Goal: Navigation & Orientation: Find specific page/section

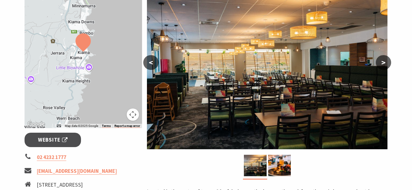
scroll to position [92, 0]
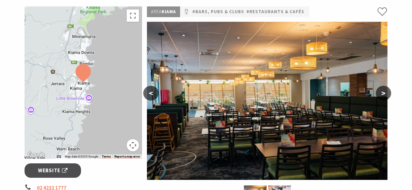
click at [104, 114] on div at bounding box center [84, 82] width 118 height 153
click at [46, 113] on div at bounding box center [84, 82] width 118 height 153
click at [134, 16] on button "Toggle fullscreen view" at bounding box center [133, 16] width 12 height 12
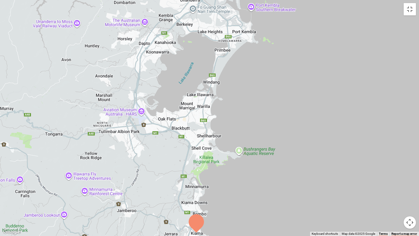
drag, startPoint x: 265, startPoint y: 120, endPoint x: 252, endPoint y: 236, distance: 116.5
click at [252, 190] on div at bounding box center [209, 118] width 419 height 236
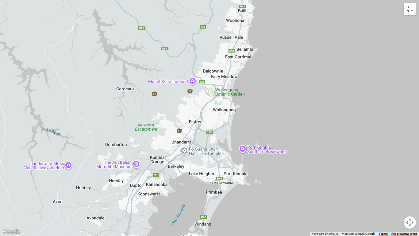
drag, startPoint x: 279, startPoint y: 92, endPoint x: 271, endPoint y: 236, distance: 143.6
click at [271, 190] on div at bounding box center [209, 118] width 419 height 236
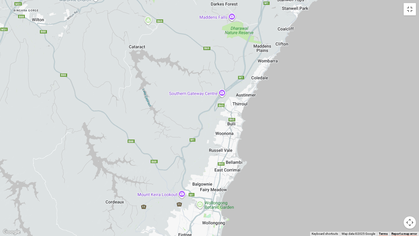
drag, startPoint x: 269, startPoint y: 99, endPoint x: 254, endPoint y: 197, distance: 99.4
click at [254, 190] on div at bounding box center [209, 118] width 419 height 236
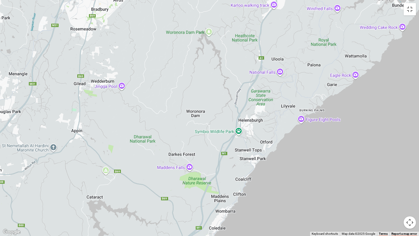
drag, startPoint x: 308, startPoint y: 58, endPoint x: 266, endPoint y: 211, distance: 158.6
click at [266, 190] on div at bounding box center [209, 118] width 419 height 236
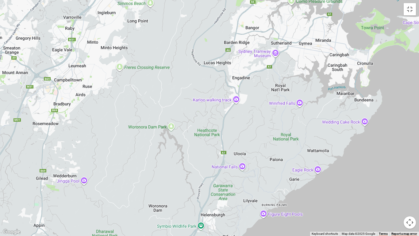
drag, startPoint x: 327, startPoint y: 129, endPoint x: 289, endPoint y: 225, distance: 103.1
click at [289, 190] on div at bounding box center [209, 118] width 419 height 236
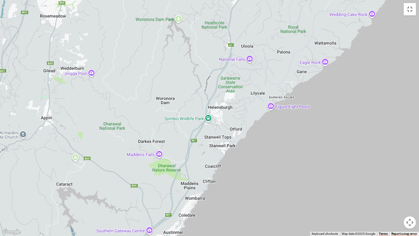
drag, startPoint x: 220, startPoint y: 181, endPoint x: 227, endPoint y: 72, distance: 109.2
click at [227, 72] on div at bounding box center [209, 118] width 419 height 236
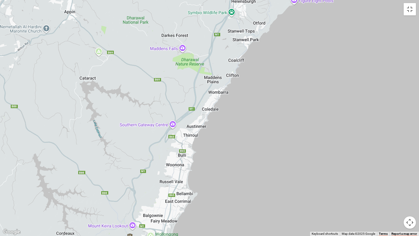
drag, startPoint x: 238, startPoint y: 190, endPoint x: 262, endPoint y: 84, distance: 109.1
click at [262, 84] on div at bounding box center [209, 118] width 419 height 236
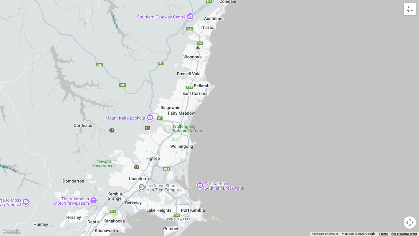
drag, startPoint x: 208, startPoint y: 184, endPoint x: 227, endPoint y: 75, distance: 110.5
click at [227, 75] on div at bounding box center [209, 118] width 419 height 236
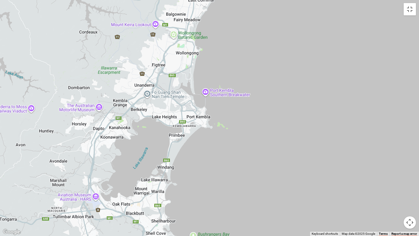
drag, startPoint x: 209, startPoint y: 154, endPoint x: 216, endPoint y: 60, distance: 93.5
click at [216, 60] on div at bounding box center [209, 118] width 419 height 236
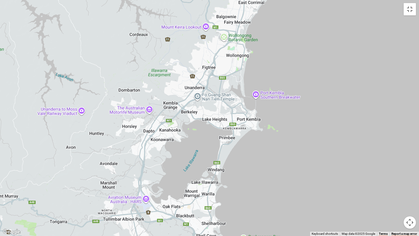
drag, startPoint x: 51, startPoint y: 116, endPoint x: 102, endPoint y: 118, distance: 51.0
click at [102, 118] on div at bounding box center [209, 118] width 419 height 236
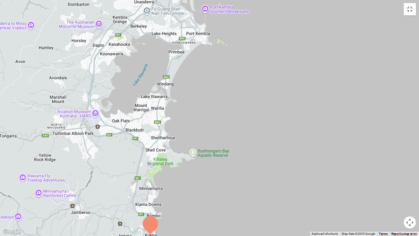
drag, startPoint x: 49, startPoint y: 167, endPoint x: 0, endPoint y: 77, distance: 102.4
click at [0, 79] on div at bounding box center [209, 118] width 419 height 236
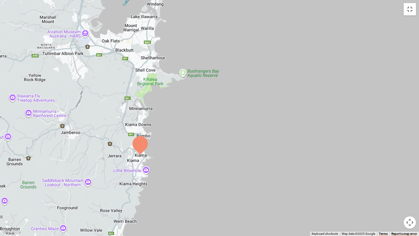
drag, startPoint x: 225, startPoint y: 102, endPoint x: 214, endPoint y: 24, distance: 79.1
click at [214, 24] on div at bounding box center [209, 118] width 419 height 236
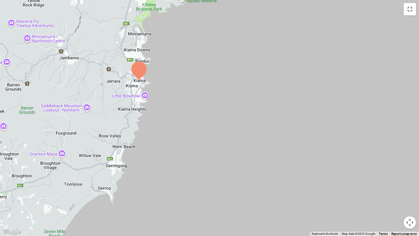
drag, startPoint x: 217, startPoint y: 181, endPoint x: 216, endPoint y: 105, distance: 75.8
click at [216, 105] on div at bounding box center [209, 118] width 419 height 236
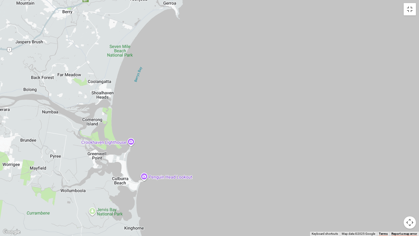
drag, startPoint x: 144, startPoint y: 189, endPoint x: 210, endPoint y: 6, distance: 194.7
click at [210, 6] on div at bounding box center [209, 118] width 419 height 236
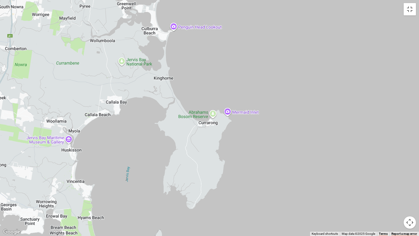
drag, startPoint x: 194, startPoint y: 151, endPoint x: 224, endPoint y: 0, distance: 153.7
click at [224, 0] on div at bounding box center [209, 118] width 419 height 236
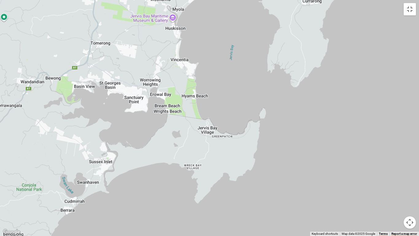
drag, startPoint x: 242, startPoint y: 185, endPoint x: 344, endPoint y: 69, distance: 154.7
click at [344, 69] on div at bounding box center [209, 118] width 419 height 236
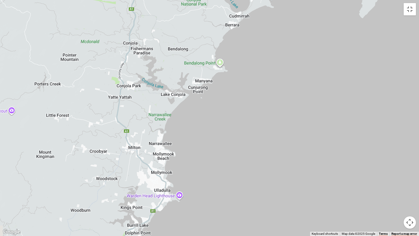
drag, startPoint x: 220, startPoint y: 205, endPoint x: 381, endPoint y: 14, distance: 249.9
click at [384, 15] on div at bounding box center [209, 118] width 419 height 236
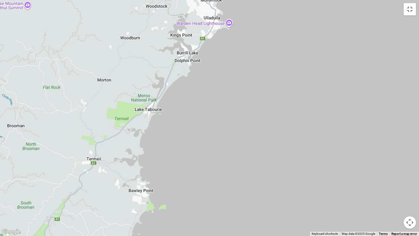
drag, startPoint x: 267, startPoint y: 182, endPoint x: 321, endPoint y: 19, distance: 172.1
click at [321, 19] on div at bounding box center [209, 118] width 419 height 236
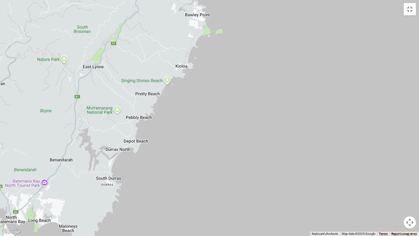
drag, startPoint x: 205, startPoint y: 204, endPoint x: 260, endPoint y: 30, distance: 183.3
click at [260, 30] on div at bounding box center [209, 118] width 419 height 236
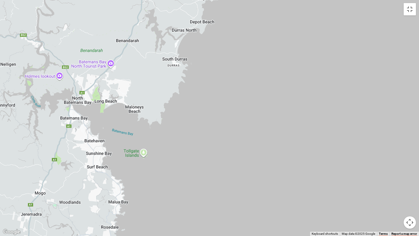
drag, startPoint x: 184, startPoint y: 202, endPoint x: 251, endPoint y: 83, distance: 136.6
click at [251, 83] on div at bounding box center [209, 118] width 419 height 236
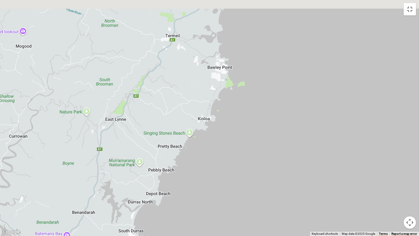
drag, startPoint x: 255, startPoint y: 63, endPoint x: 206, endPoint y: 236, distance: 179.5
click at [206, 190] on div at bounding box center [209, 118] width 419 height 236
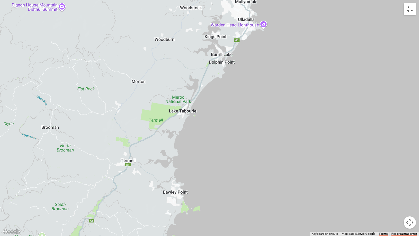
drag, startPoint x: 259, startPoint y: 53, endPoint x: 221, endPoint y: 177, distance: 130.4
click at [221, 177] on div at bounding box center [209, 118] width 419 height 236
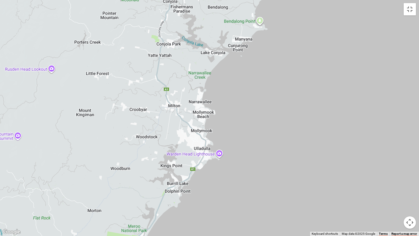
drag, startPoint x: 242, startPoint y: 87, endPoint x: 198, endPoint y: 218, distance: 138.2
click at [198, 190] on div at bounding box center [209, 118] width 419 height 236
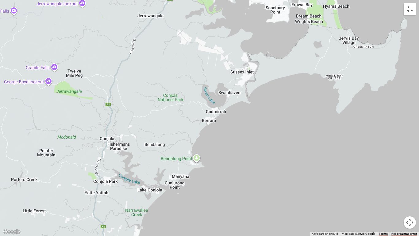
drag, startPoint x: 247, startPoint y: 97, endPoint x: 185, endPoint y: 235, distance: 151.7
click at [185, 190] on div at bounding box center [209, 118] width 419 height 236
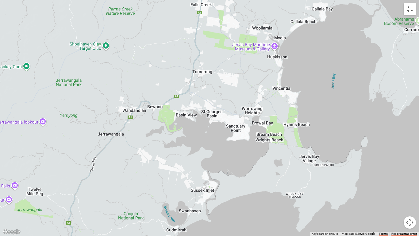
drag, startPoint x: 253, startPoint y: 115, endPoint x: 213, endPoint y: 233, distance: 124.7
click at [213, 190] on div at bounding box center [209, 118] width 419 height 236
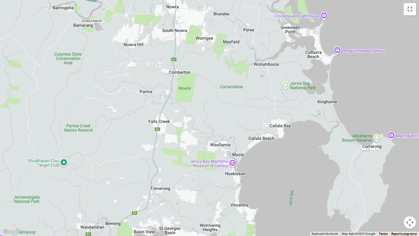
drag, startPoint x: 226, startPoint y: 48, endPoint x: 184, endPoint y: 162, distance: 121.6
click at [184, 165] on div at bounding box center [209, 118] width 419 height 236
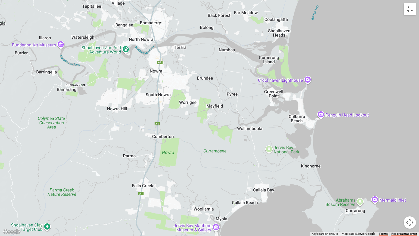
drag, startPoint x: 216, startPoint y: 59, endPoint x: 200, endPoint y: 123, distance: 66.4
click at [200, 123] on div at bounding box center [209, 118] width 419 height 236
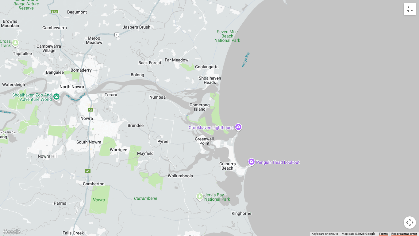
drag, startPoint x: 106, startPoint y: 73, endPoint x: 38, endPoint y: 120, distance: 81.9
click at [38, 120] on div at bounding box center [209, 118] width 419 height 236
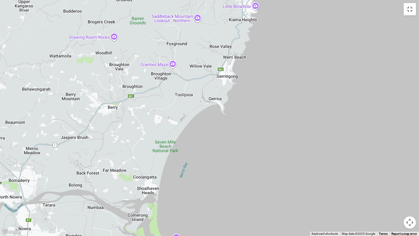
drag, startPoint x: 156, startPoint y: 39, endPoint x: 94, endPoint y: 149, distance: 126.1
click at [94, 149] on div at bounding box center [209, 118] width 419 height 236
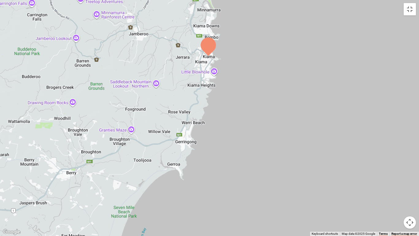
drag, startPoint x: 157, startPoint y: 96, endPoint x: 115, endPoint y: 163, distance: 79.0
click at [115, 163] on div at bounding box center [209, 118] width 419 height 236
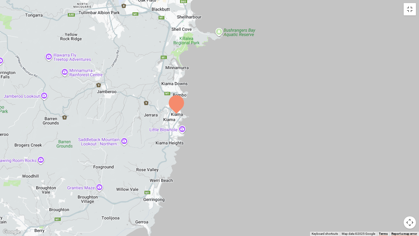
drag, startPoint x: 161, startPoint y: 96, endPoint x: 130, endPoint y: 154, distance: 66.4
click at [130, 154] on div at bounding box center [209, 118] width 419 height 236
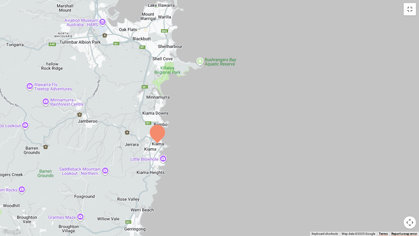
drag, startPoint x: 137, startPoint y: 111, endPoint x: 118, endPoint y: 141, distance: 35.4
click at [118, 141] on div at bounding box center [209, 118] width 419 height 236
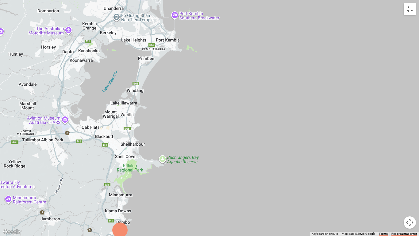
drag, startPoint x: 185, startPoint y: 99, endPoint x: 148, endPoint y: 197, distance: 105.0
click at [148, 190] on div at bounding box center [209, 118] width 419 height 236
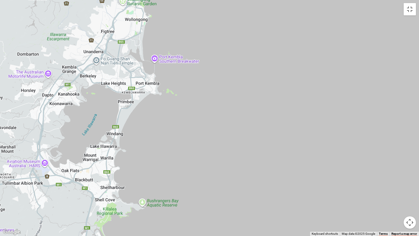
drag, startPoint x: 187, startPoint y: 97, endPoint x: 167, endPoint y: 141, distance: 48.4
click at [167, 141] on div at bounding box center [209, 118] width 419 height 236
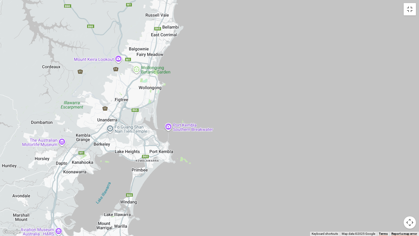
drag, startPoint x: 172, startPoint y: 118, endPoint x: 186, endPoint y: 187, distance: 70.5
click at [186, 187] on div at bounding box center [209, 118] width 419 height 236
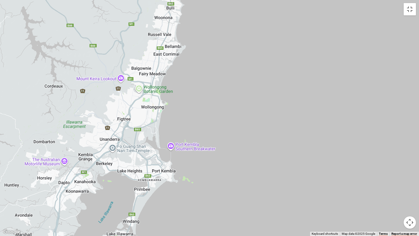
drag, startPoint x: 219, startPoint y: 201, endPoint x: 216, endPoint y: 236, distance: 34.2
click at [216, 190] on div at bounding box center [209, 118] width 419 height 236
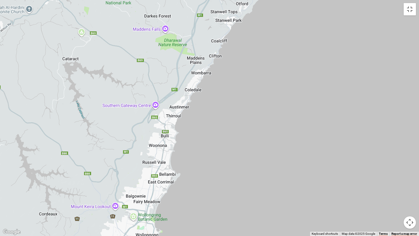
drag, startPoint x: 227, startPoint y: 82, endPoint x: 228, endPoint y: 194, distance: 112.1
click at [228, 190] on div at bounding box center [209, 118] width 419 height 236
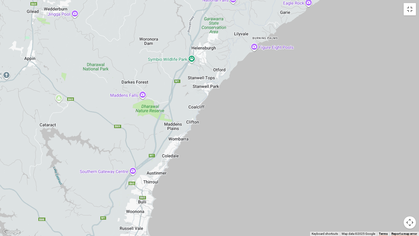
drag, startPoint x: 235, startPoint y: 99, endPoint x: 211, endPoint y: 167, distance: 72.1
click at [211, 167] on div at bounding box center [209, 118] width 419 height 236
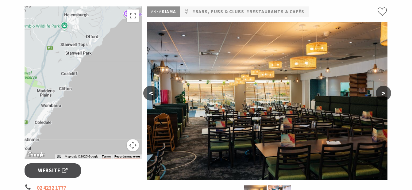
click at [319, 102] on img at bounding box center [267, 101] width 241 height 158
click at [384, 93] on button ">" at bounding box center [383, 93] width 15 height 15
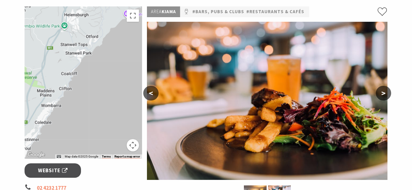
click at [384, 93] on button ">" at bounding box center [383, 93] width 15 height 15
click at [382, 92] on button ">" at bounding box center [383, 93] width 15 height 15
click at [153, 95] on button "<" at bounding box center [150, 93] width 15 height 15
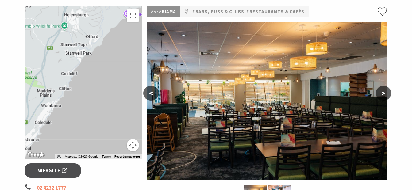
click at [154, 95] on button "<" at bounding box center [150, 93] width 15 height 15
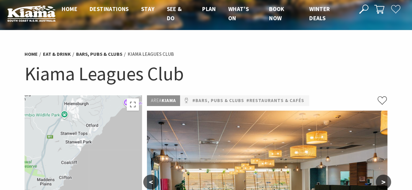
scroll to position [0, 0]
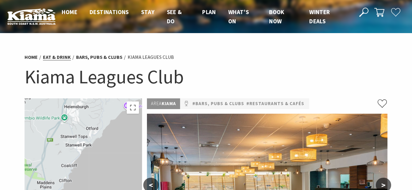
click at [54, 59] on link "Eat & Drink" at bounding box center [57, 57] width 28 height 6
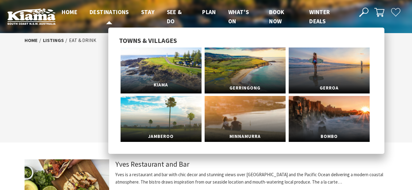
click at [152, 71] on link "Kiama" at bounding box center [161, 71] width 81 height 46
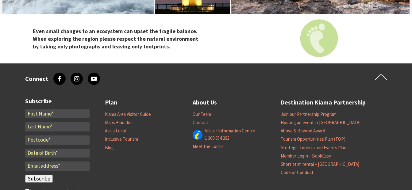
scroll to position [2211, 0]
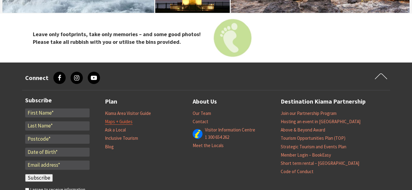
click at [123, 119] on link "Maps + Guides" at bounding box center [119, 122] width 28 height 6
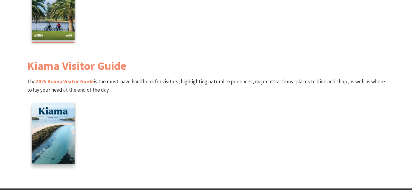
scroll to position [829, 0]
